Goal: Task Accomplishment & Management: Manage account settings

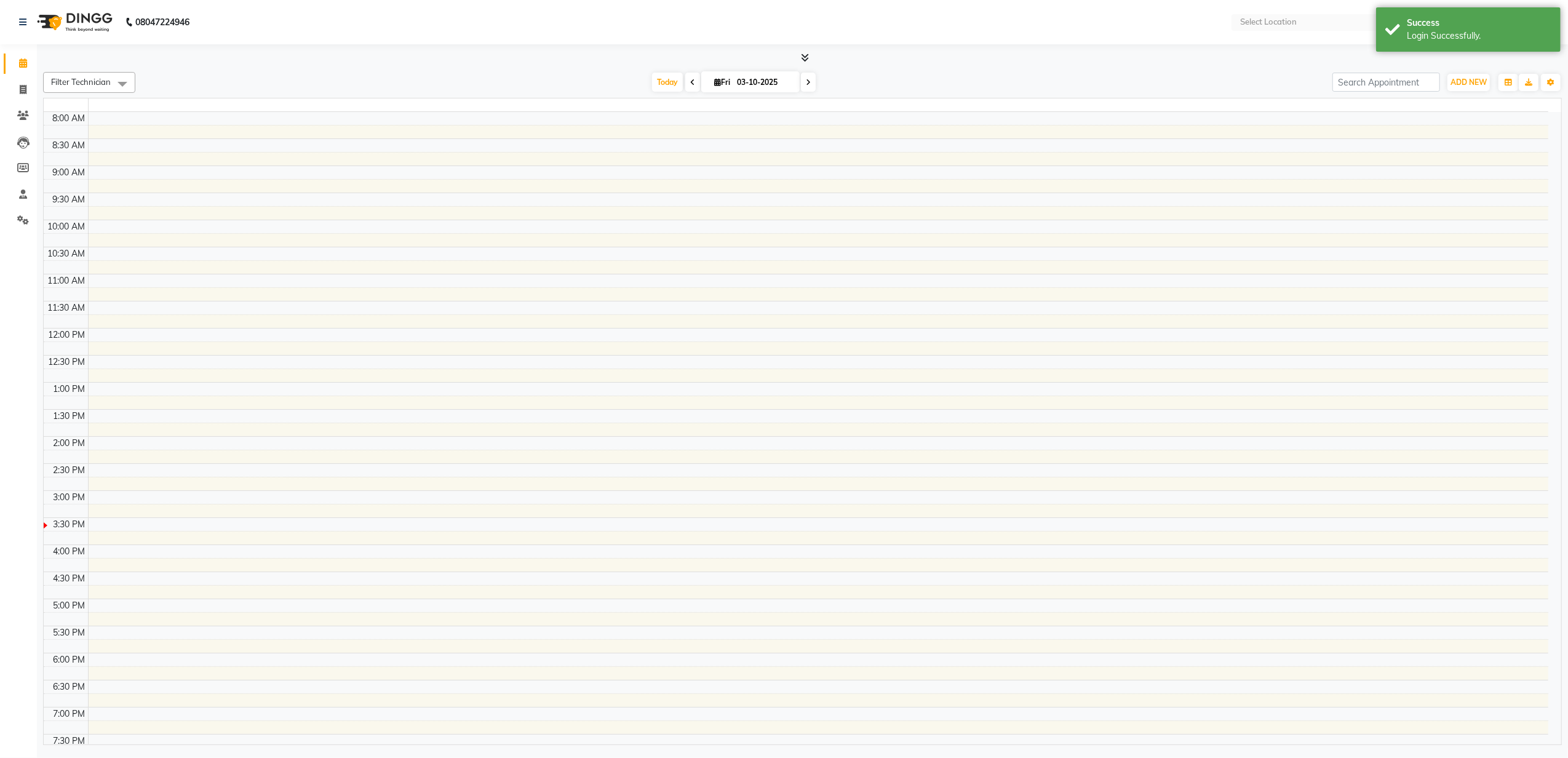
select select "en"
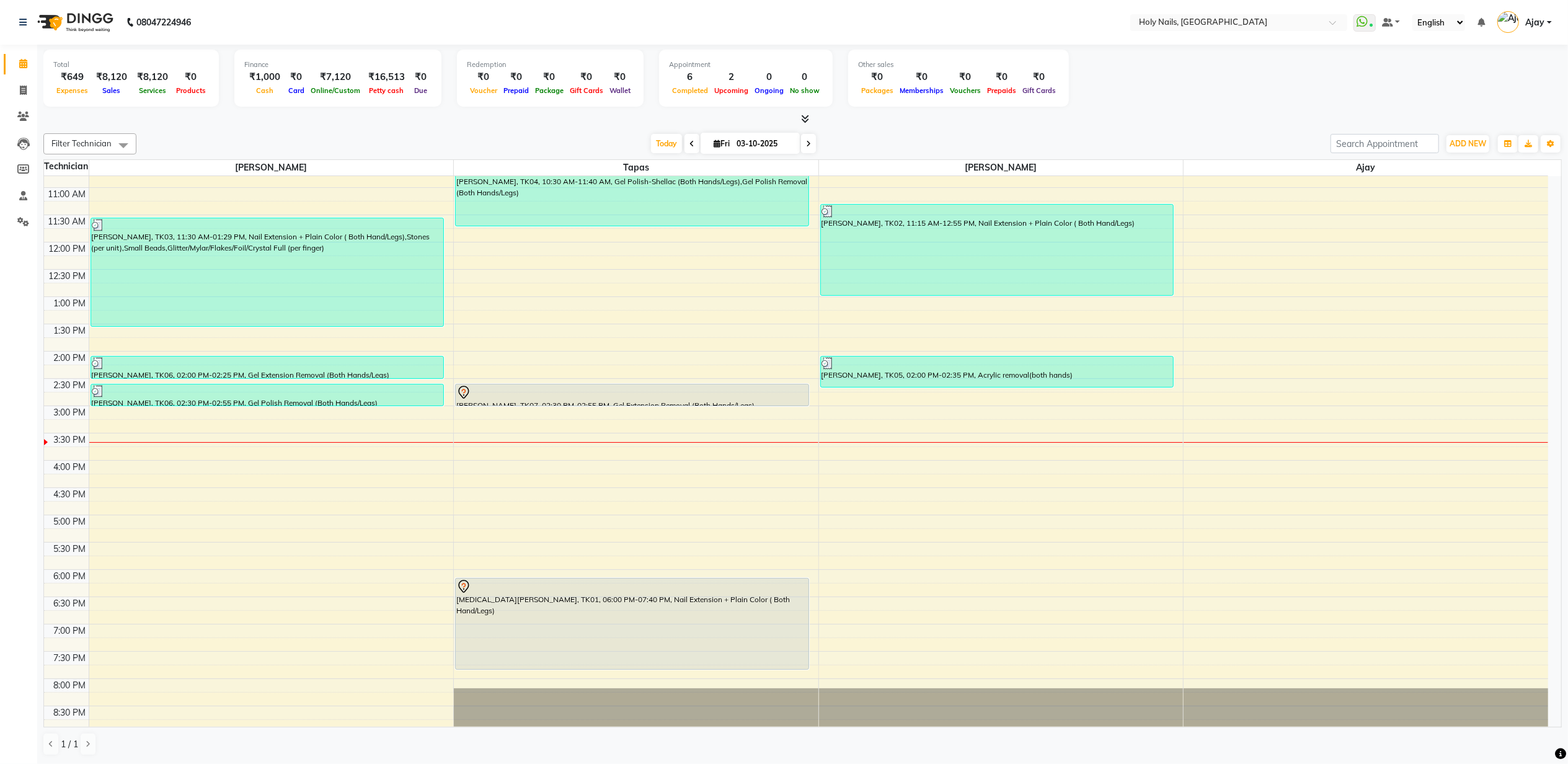
scroll to position [169, 0]
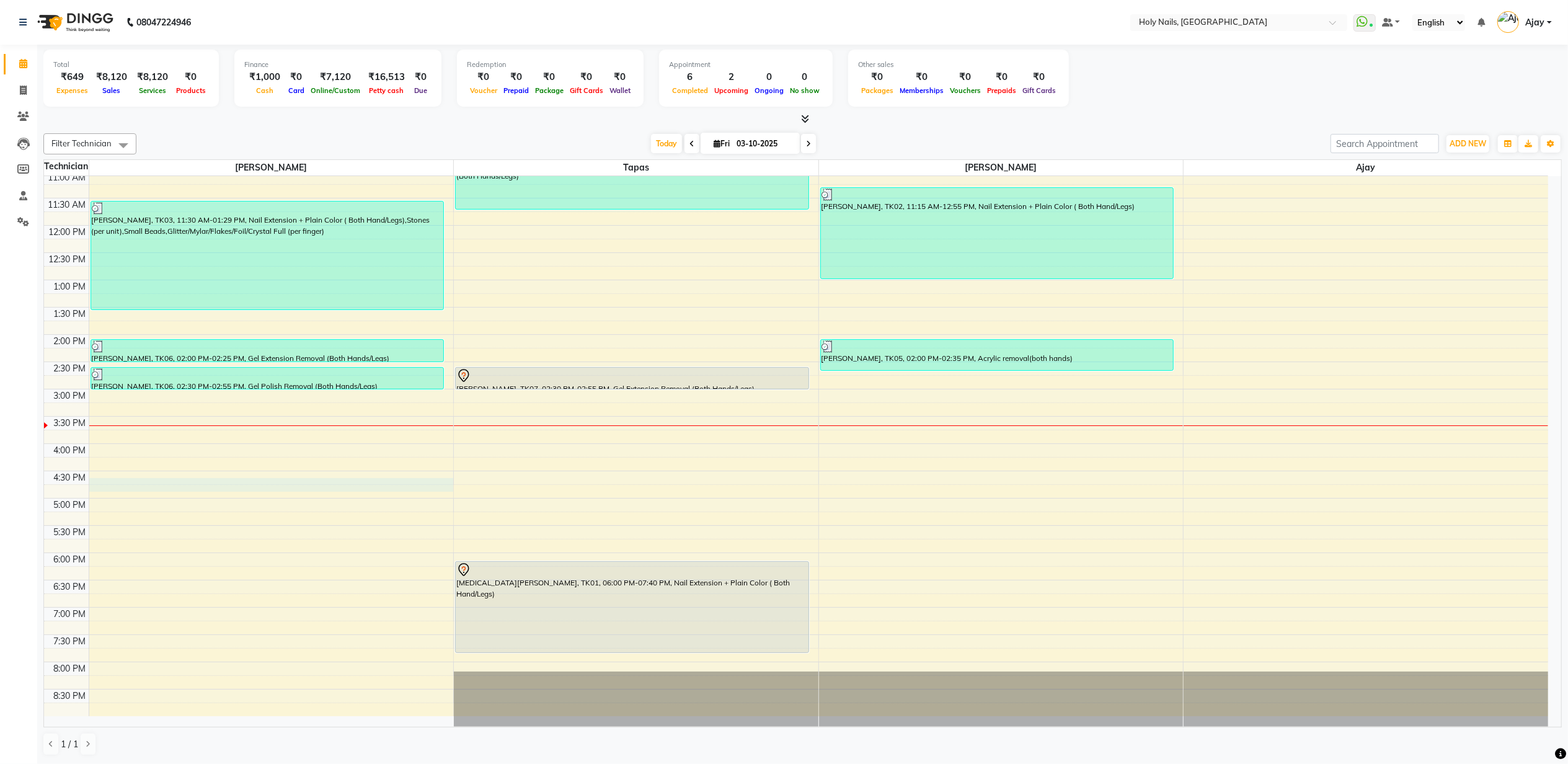
click at [134, 485] on div "8:00 AM 8:30 AM 9:00 AM 9:30 AM 10:00 AM 10:30 AM 11:00 AM 11:30 AM 12:00 PM 12…" at bounding box center [796, 362] width 1504 height 709
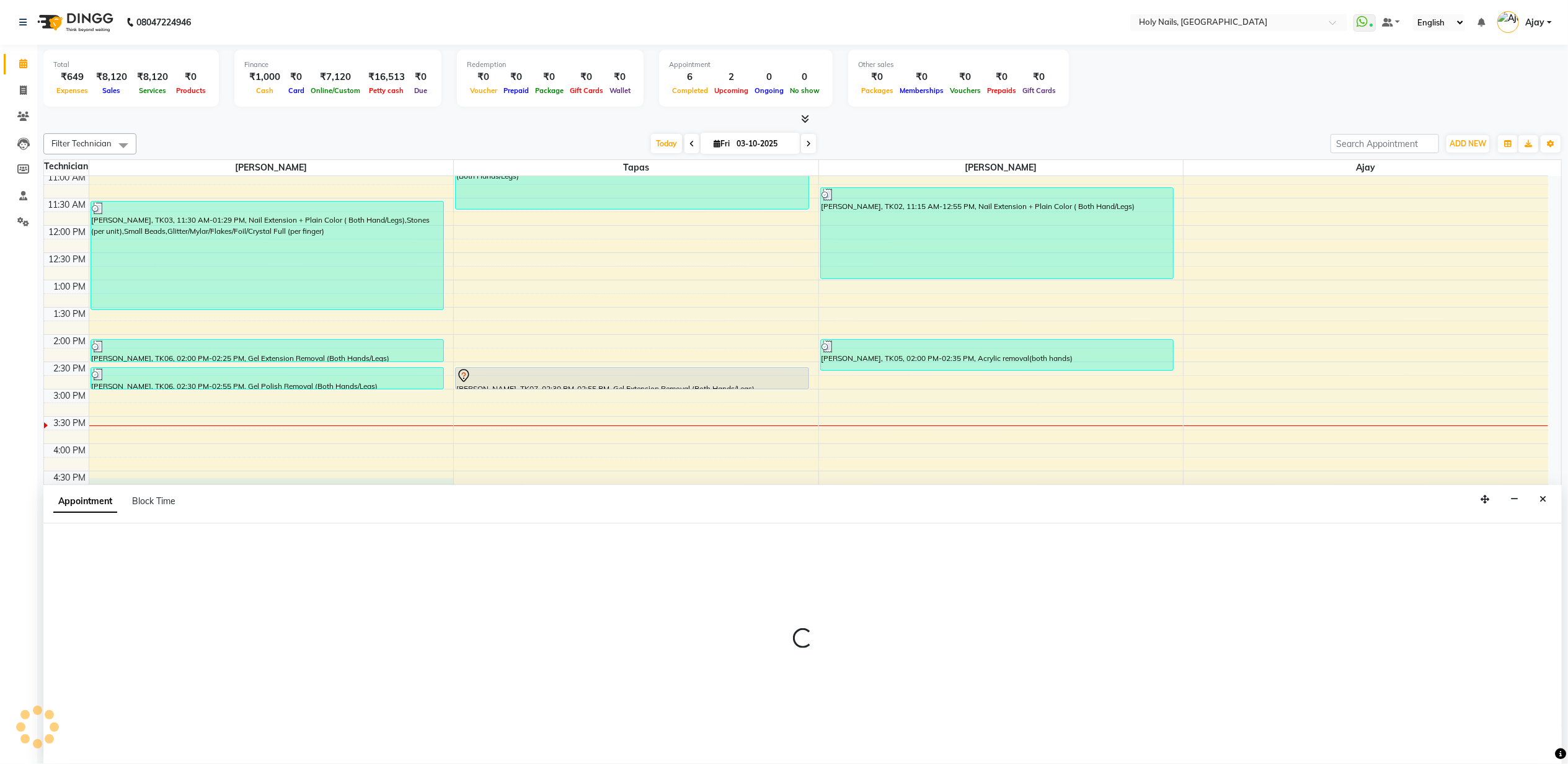
scroll to position [1, 0]
select select "43997"
select select "990"
select select "tentative"
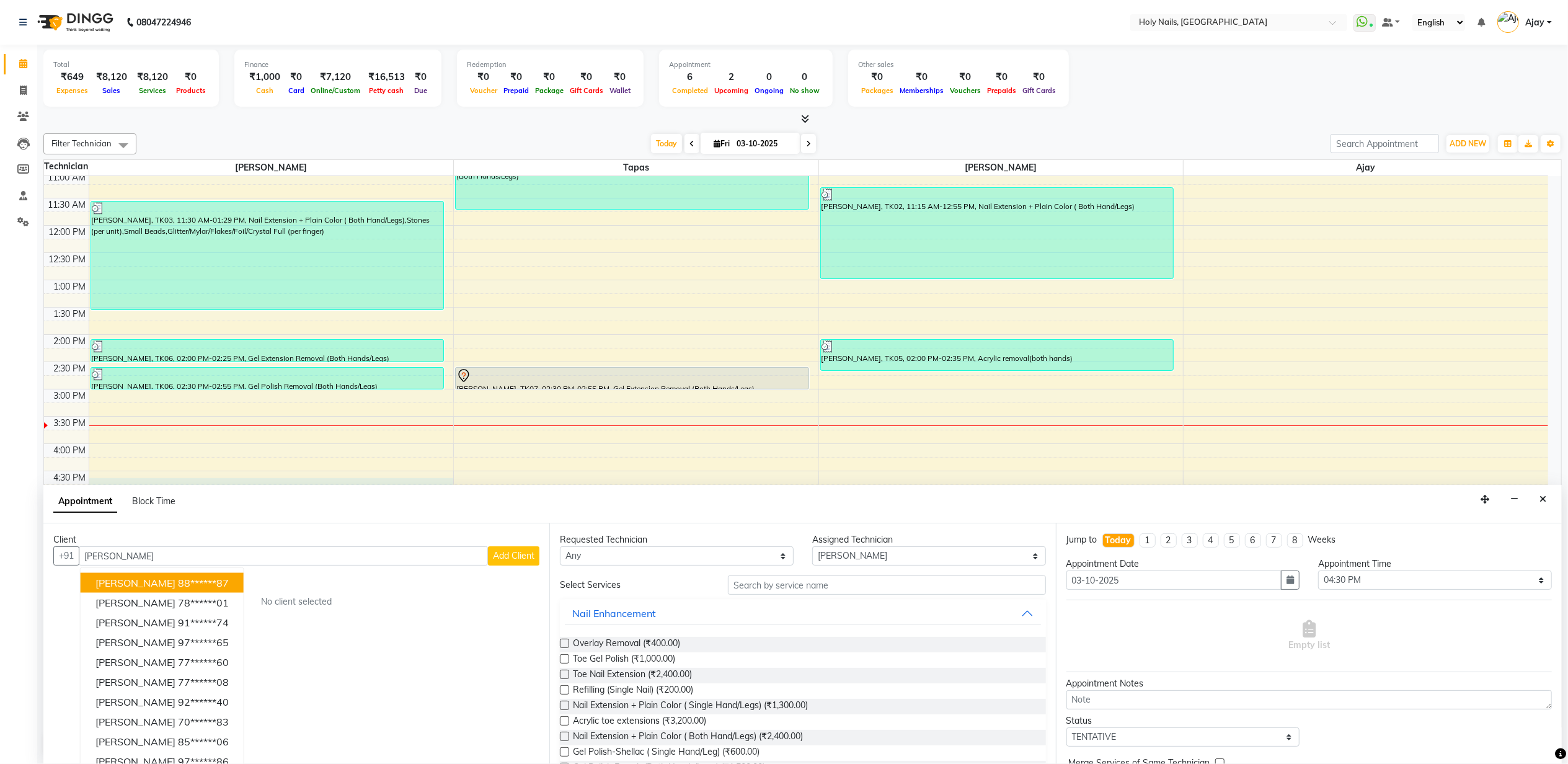
click at [209, 585] on ngb-highlight "88******87" at bounding box center [203, 583] width 51 height 13
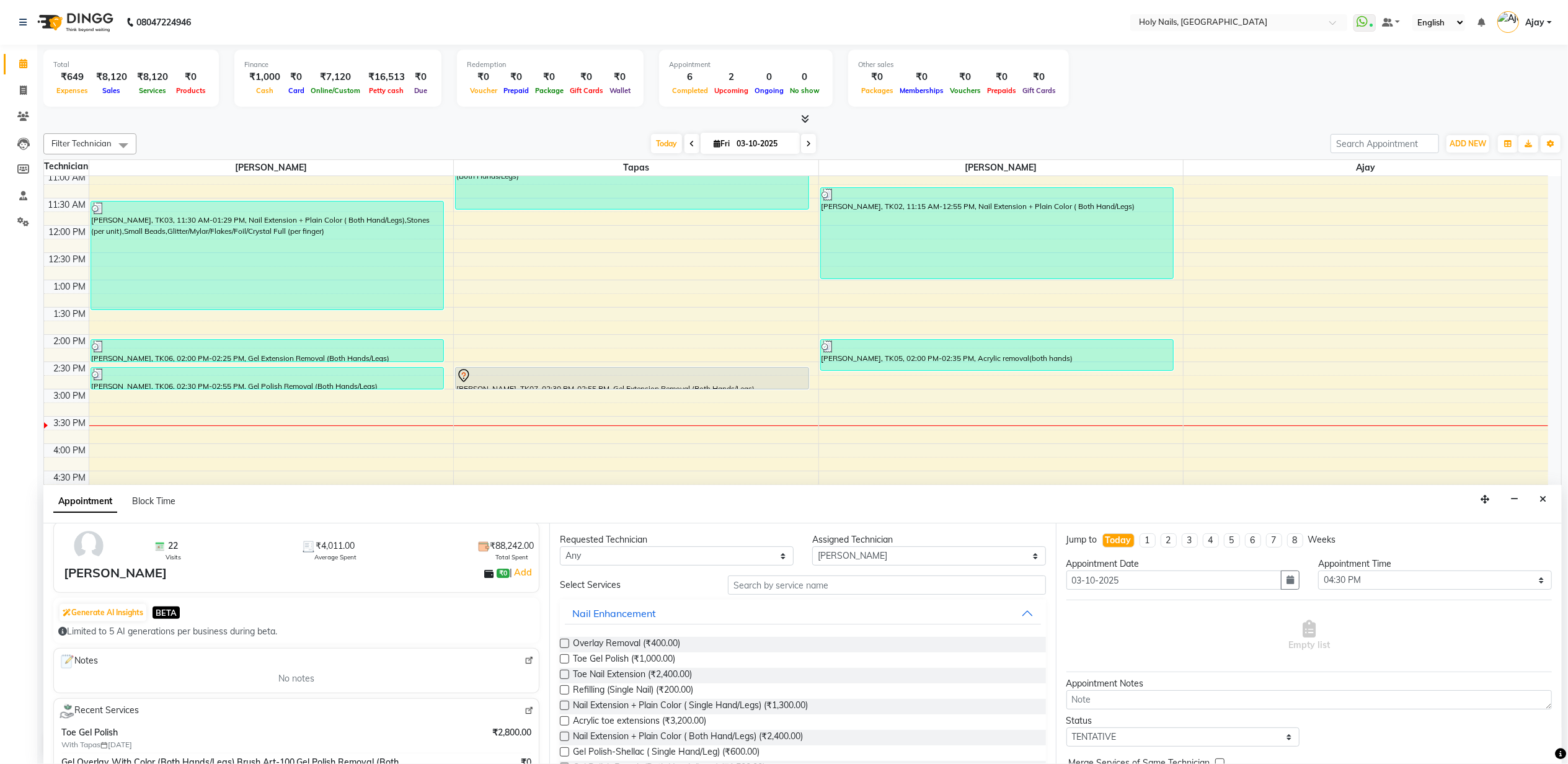
scroll to position [82, 0]
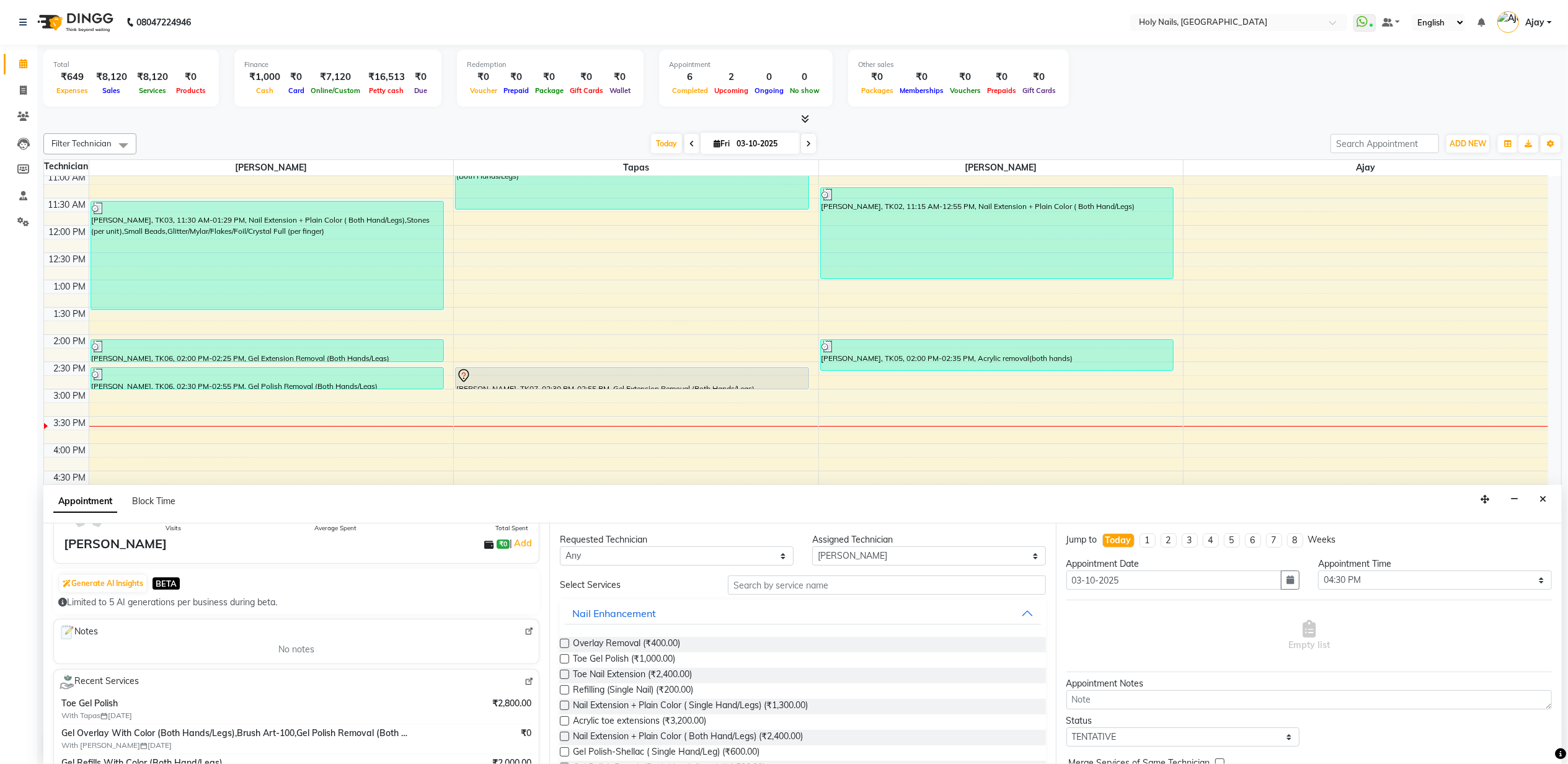
type input "88******87"
click at [810, 577] on input "text" at bounding box center [886, 585] width 317 height 19
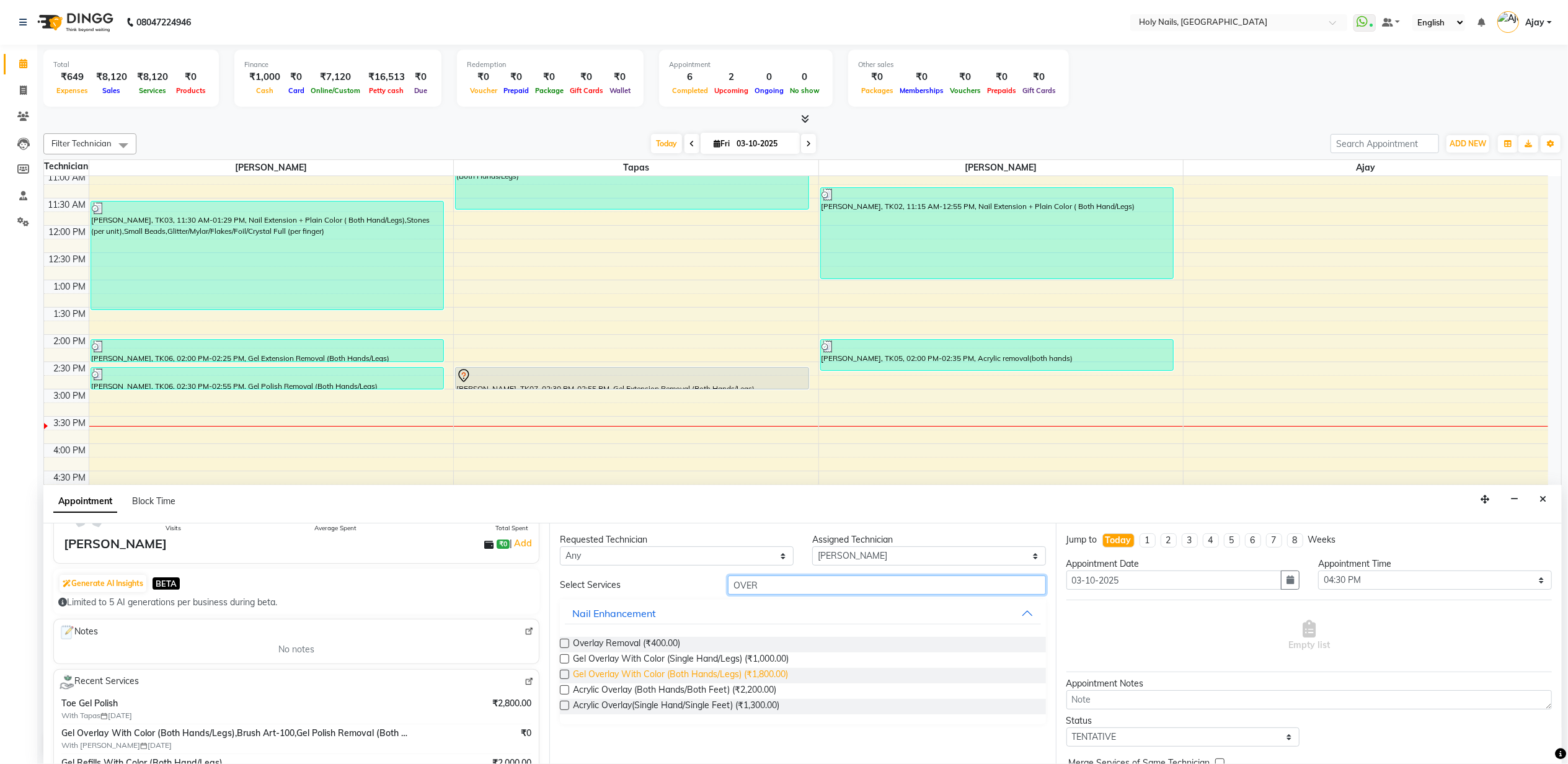
type input "OVER"
click at [760, 675] on span "Gel Overlay With Color (Both Hands/Legs) (₹1,800.00)" at bounding box center [680, 676] width 215 height 15
checkbox input "false"
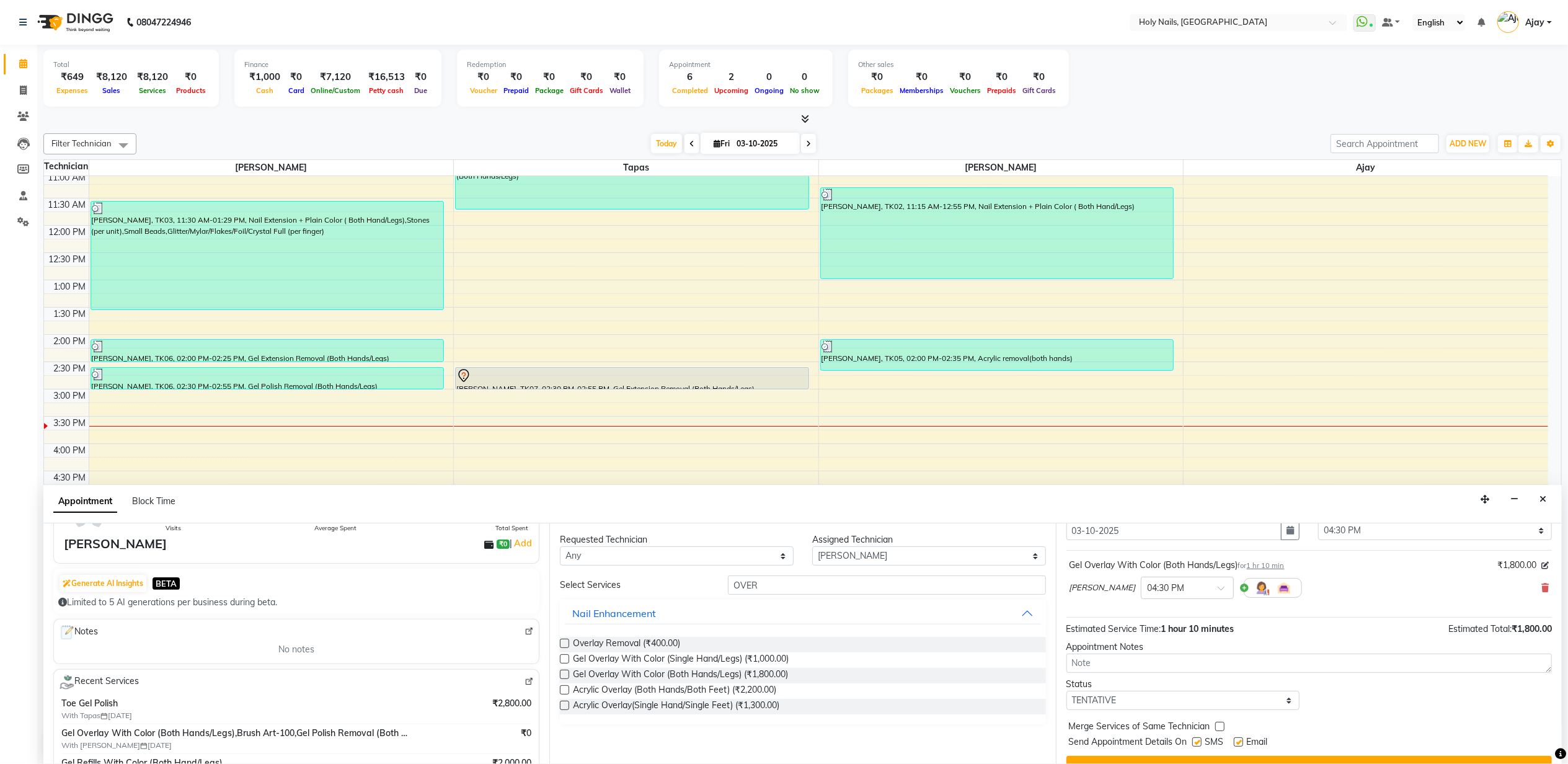
scroll to position [75, 0]
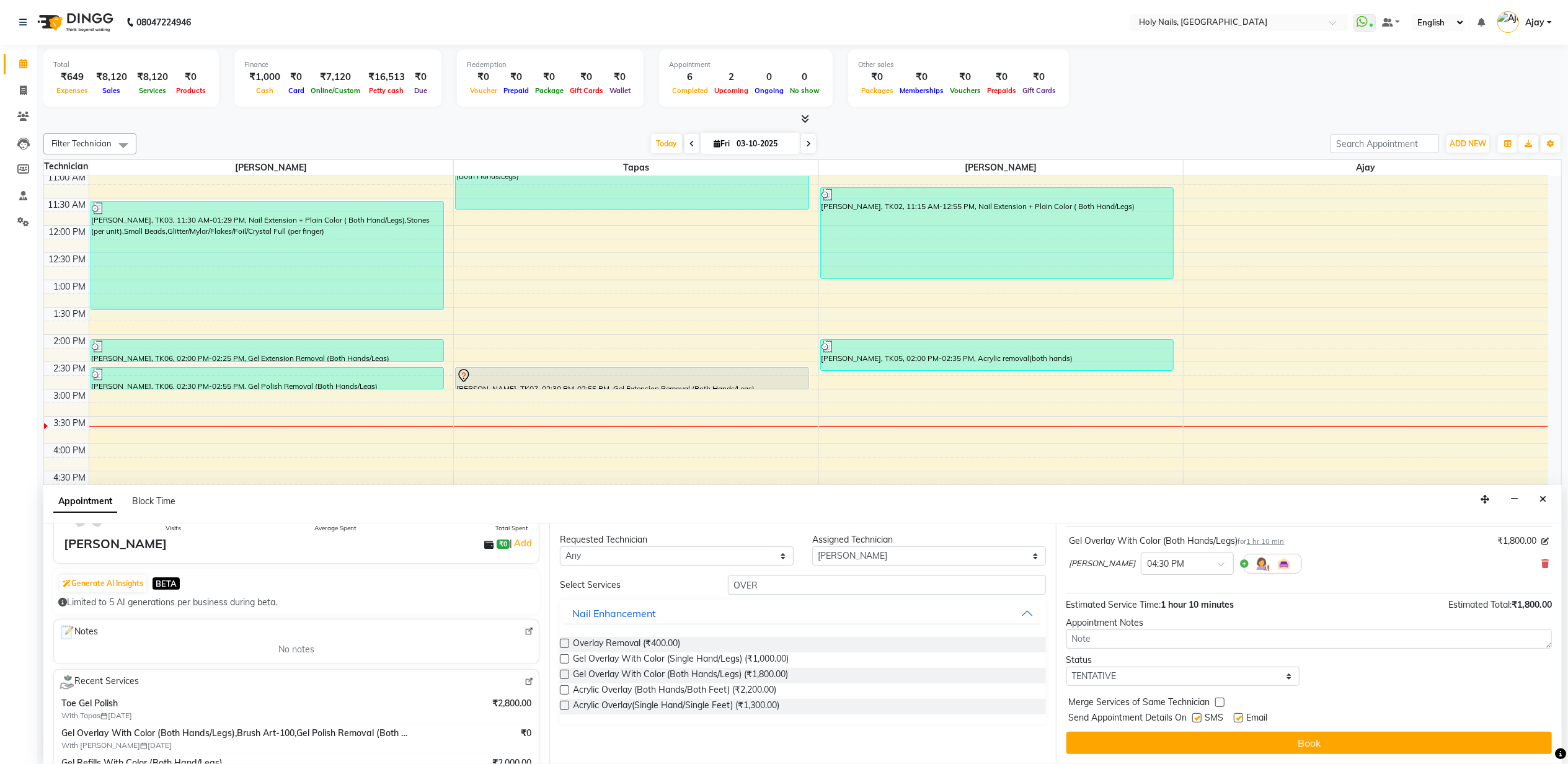
click at [1342, 726] on div "Send Appointment Details On SMS Email" at bounding box center [1310, 718] width 483 height 15
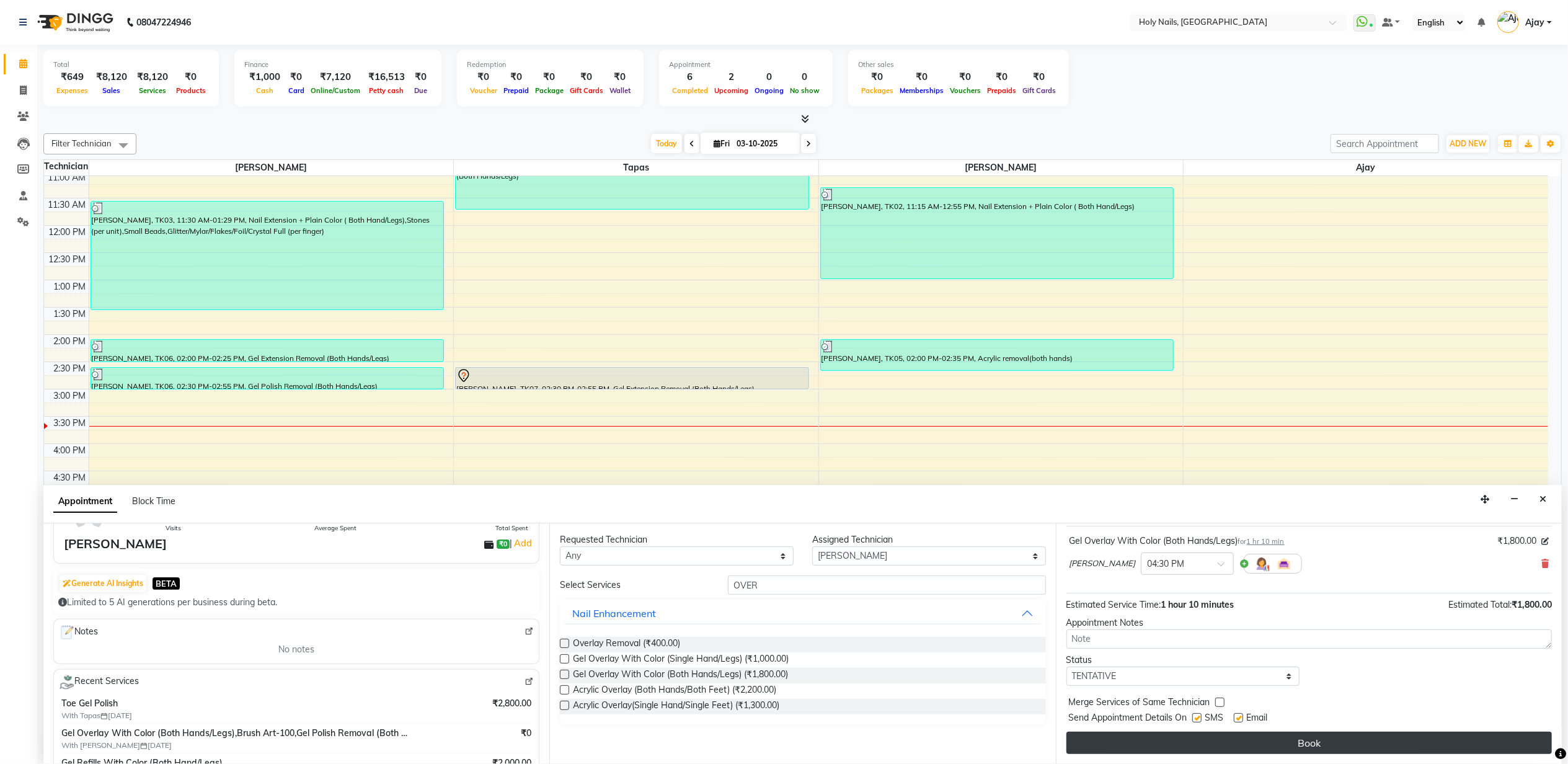
click at [1336, 745] on button "Book" at bounding box center [1308, 743] width 485 height 22
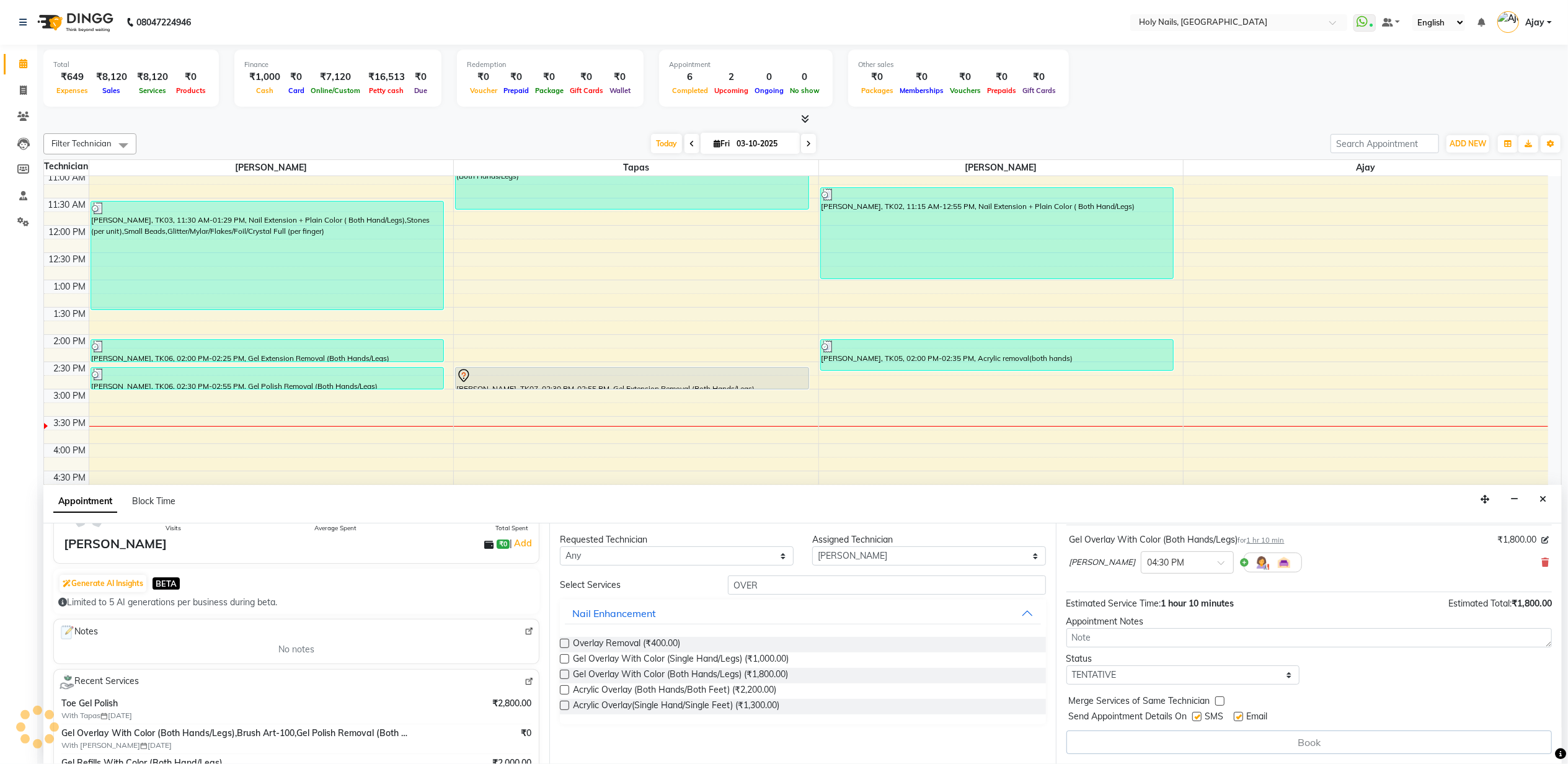
scroll to position [0, 0]
